Goal: Task Accomplishment & Management: Complete application form

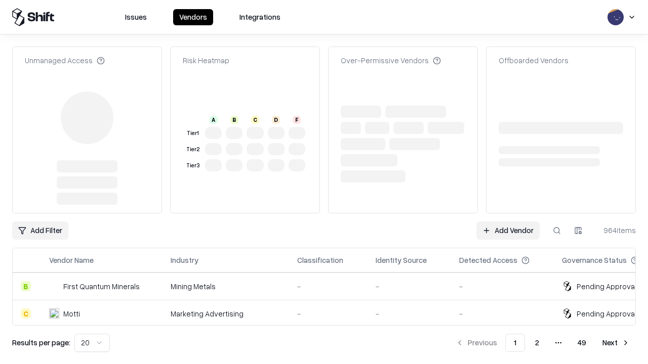
click at [508, 222] on link "Add Vendor" at bounding box center [507, 231] width 63 height 18
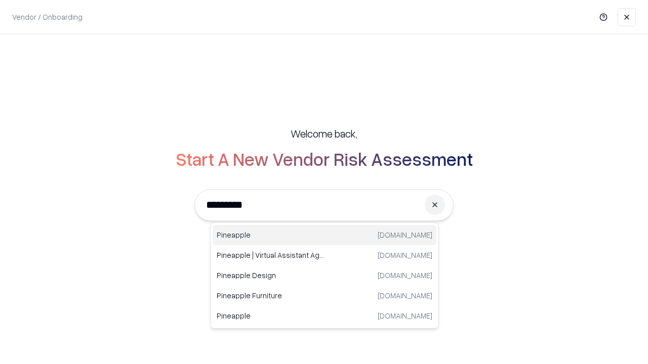
click at [324, 235] on div "Pineapple [DOMAIN_NAME]" at bounding box center [325, 235] width 224 height 20
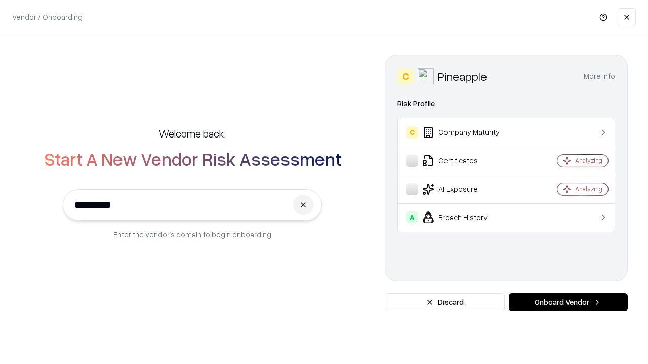
type input "*********"
click at [568, 303] on button "Onboard Vendor" at bounding box center [568, 303] width 119 height 18
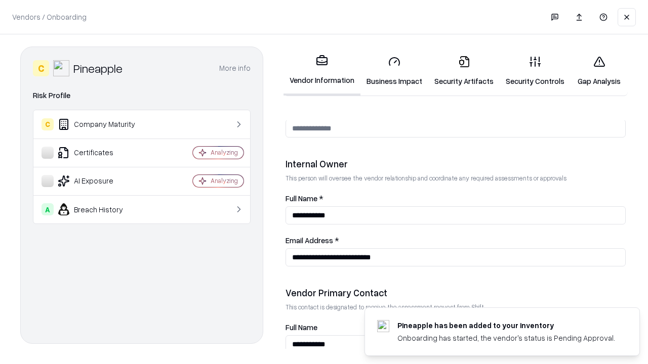
scroll to position [524, 0]
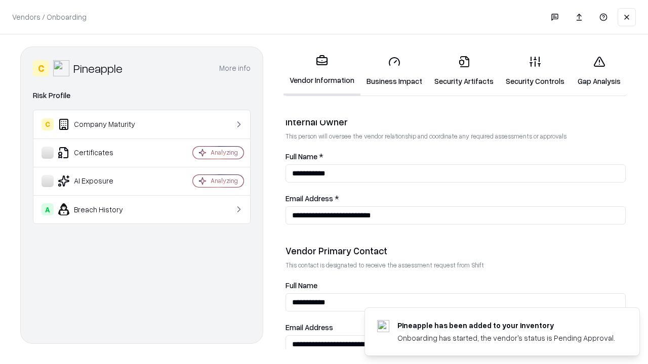
click at [394, 71] on link "Business Impact" at bounding box center [394, 71] width 68 height 47
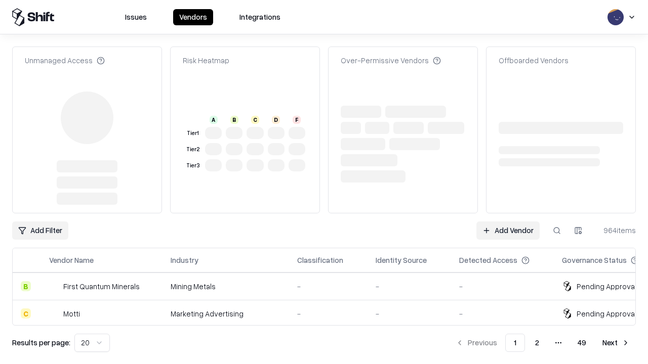
click at [508, 222] on link "Add Vendor" at bounding box center [507, 231] width 63 height 18
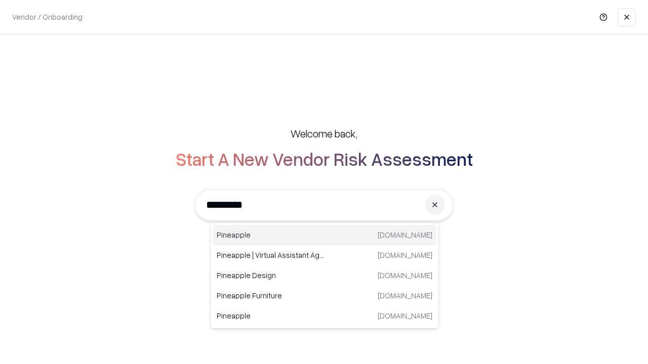
click at [324, 235] on div "Pineapple [DOMAIN_NAME]" at bounding box center [325, 235] width 224 height 20
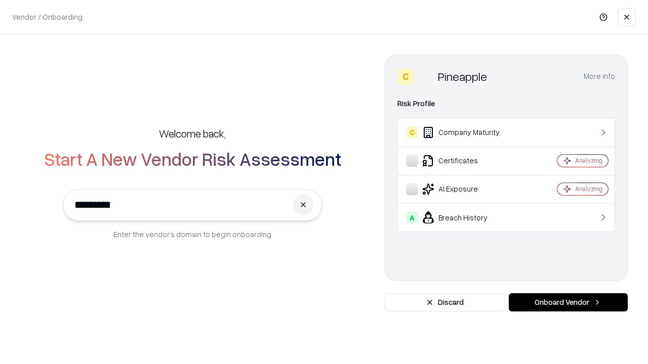
type input "*********"
click at [568, 303] on button "Onboard Vendor" at bounding box center [568, 303] width 119 height 18
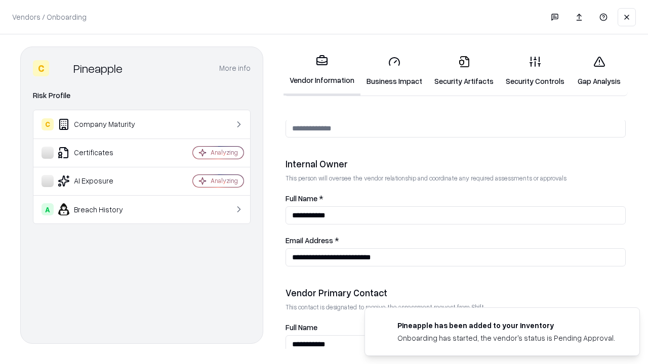
scroll to position [524, 0]
